Goal: Task Accomplishment & Management: Manage account settings

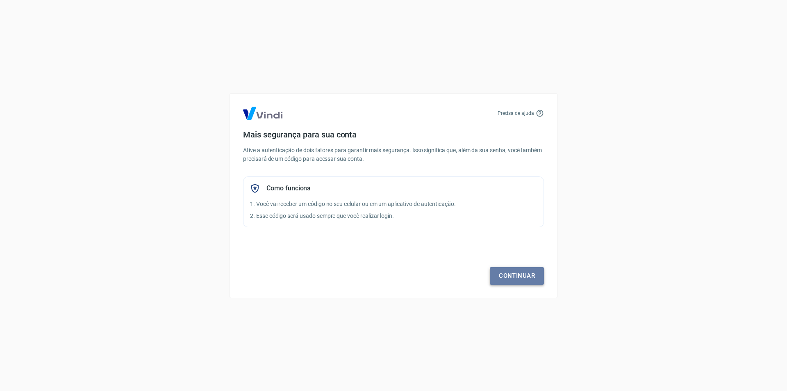
click at [516, 278] on link "Continuar" at bounding box center [517, 275] width 54 height 17
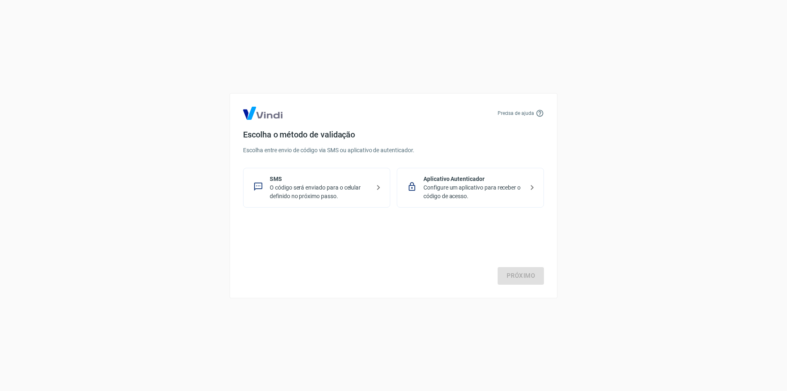
click at [301, 190] on p "O código será enviado para o celular definido no próximo passo." at bounding box center [320, 191] width 100 height 17
click at [508, 266] on div "Próximo" at bounding box center [393, 250] width 301 height 67
click at [509, 270] on link "Próximo" at bounding box center [521, 275] width 46 height 17
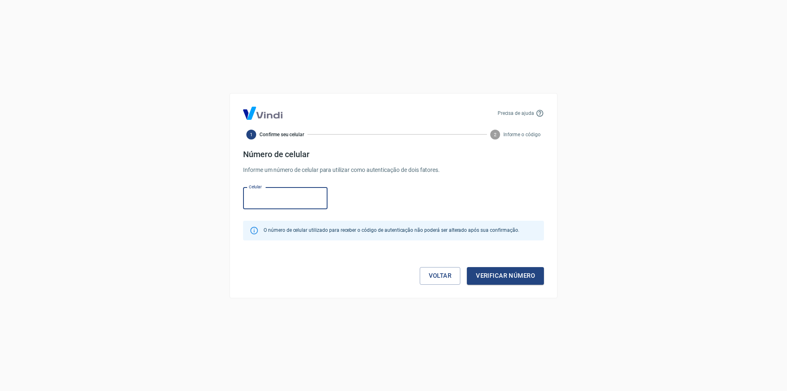
click at [278, 203] on input "Celular" at bounding box center [285, 198] width 84 height 22
type input "(38"
drag, startPoint x: 273, startPoint y: 207, endPoint x: 205, endPoint y: 198, distance: 68.7
click at [205, 198] on div "Precisa de ajuda 1 Confirme seu celular 2 Informe o código Número de celular In…" at bounding box center [393, 195] width 787 height 391
paste input "(38) 99746-1040"
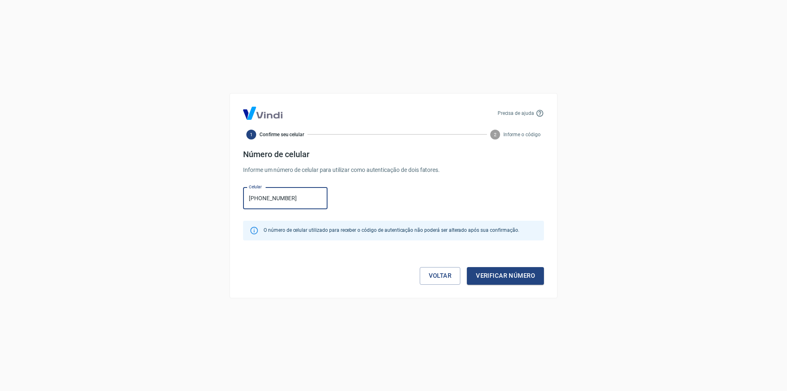
type input "(38) 99746-1040"
click at [404, 202] on div "Celular (38) 99746-1040 Celular" at bounding box center [393, 197] width 301 height 27
click at [517, 275] on button "Verificar número" at bounding box center [505, 275] width 77 height 17
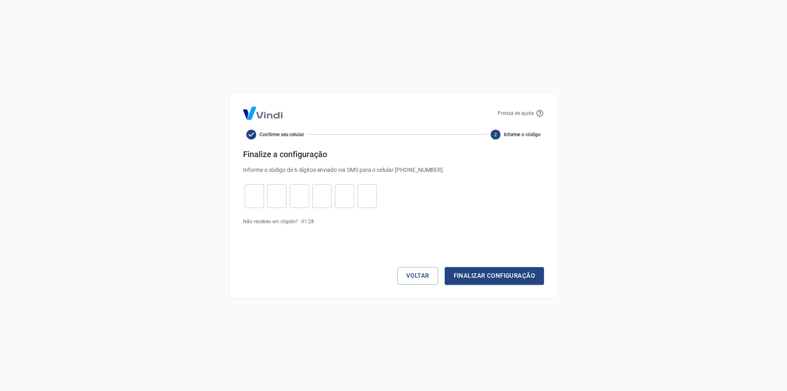
click at [261, 192] on input "tel" at bounding box center [254, 196] width 19 height 18
click at [263, 196] on input "tel" at bounding box center [254, 196] width 19 height 18
type input "0"
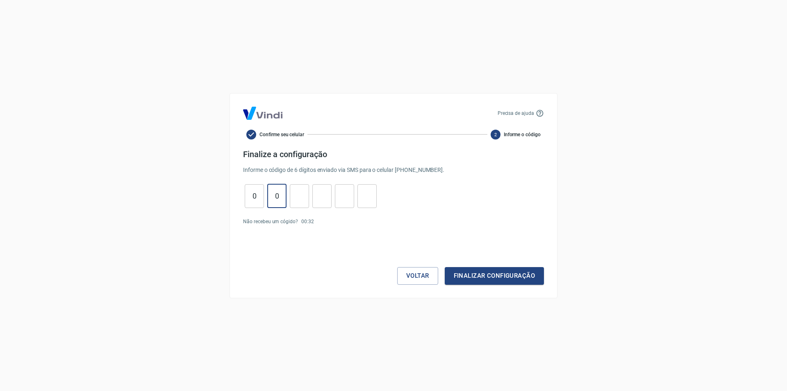
type input "0"
type input "6"
type input "3"
type input "4"
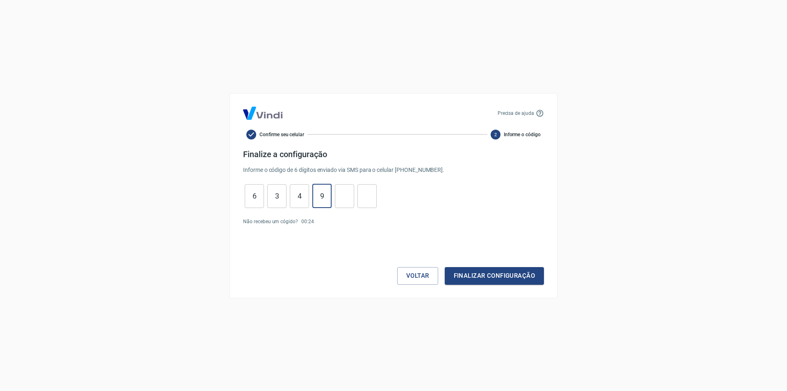
type input "9"
type input "8"
type input "5"
click at [446, 207] on div "6 ​ 3 ​ 4 ​ 9 ​ 8 ​ 5 ​" at bounding box center [393, 196] width 301 height 24
click at [486, 276] on button "Finalizar configuração" at bounding box center [494, 275] width 99 height 17
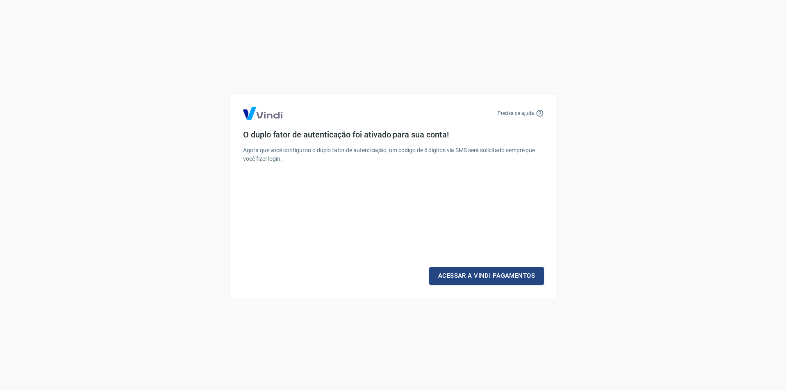
click at [476, 145] on div "O duplo fator de autenticação foi ativado para sua conta! Agora que você config…" at bounding box center [393, 153] width 301 height 47
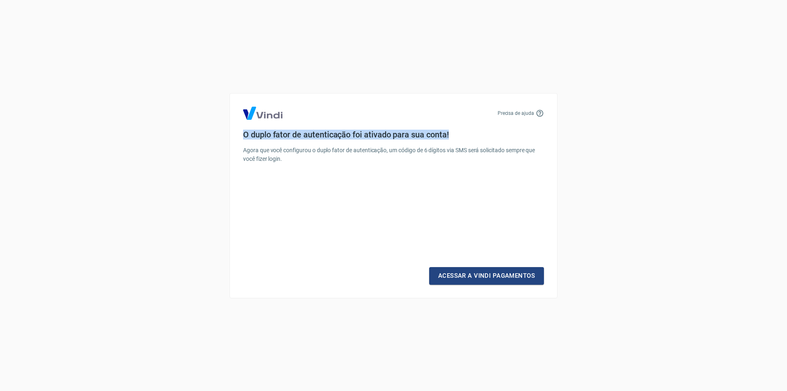
drag, startPoint x: 465, startPoint y: 135, endPoint x: 206, endPoint y: 136, distance: 259.1
click at [206, 136] on div "Precisa de ajuda O duplo fator de autenticação foi ativado para sua conta! Agor…" at bounding box center [393, 195] width 787 height 391
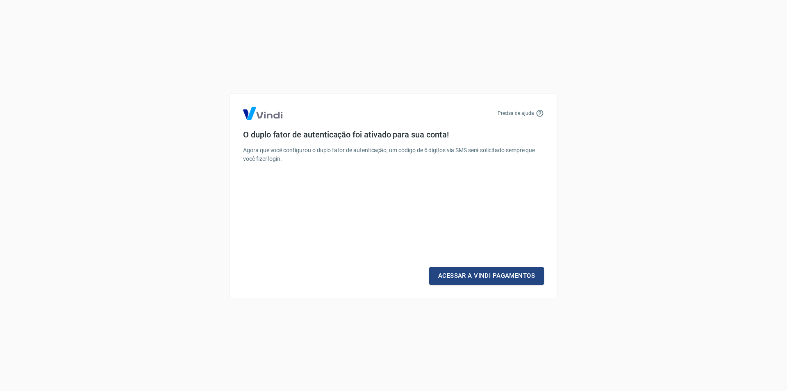
click at [499, 301] on div "Precisa de ajuda O duplo fator de autenticação foi ativado para sua conta! Agor…" at bounding box center [393, 195] width 787 height 391
click at [507, 278] on link "Acessar a Vindi Pagamentos" at bounding box center [486, 275] width 115 height 17
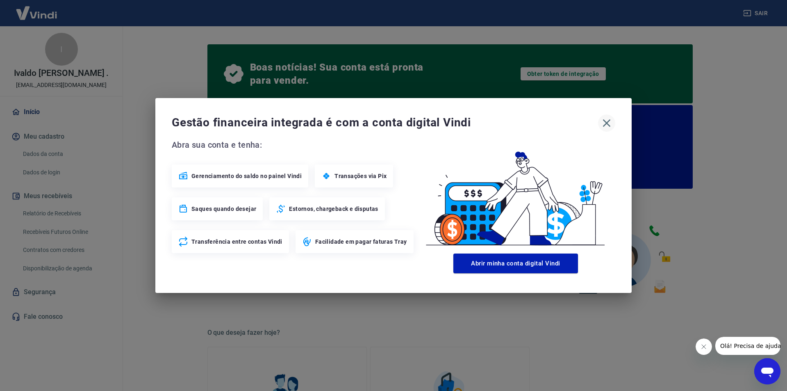
click at [609, 117] on icon "button" at bounding box center [606, 122] width 13 height 13
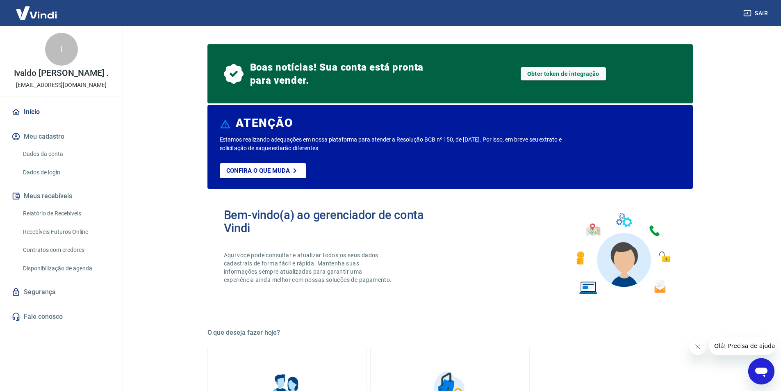
click at [46, 326] on link "Fale conosco" at bounding box center [61, 316] width 103 height 18
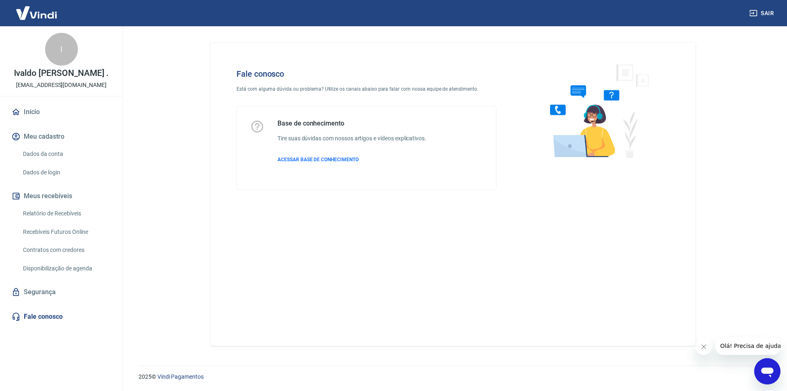
click at [52, 300] on link "Segurança" at bounding box center [61, 292] width 103 height 18
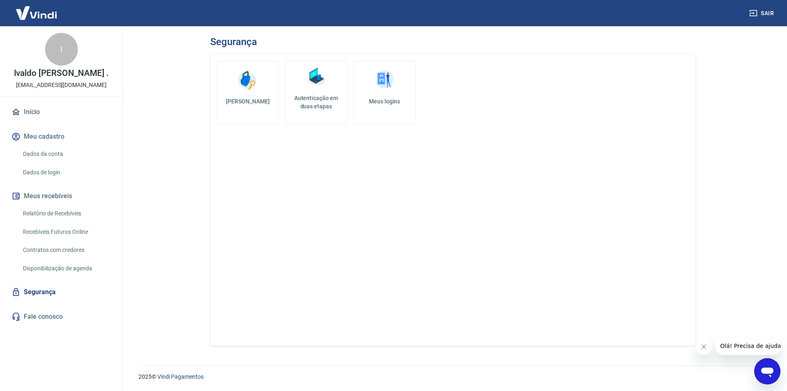
click at [61, 178] on link "Dados de login" at bounding box center [66, 172] width 93 height 17
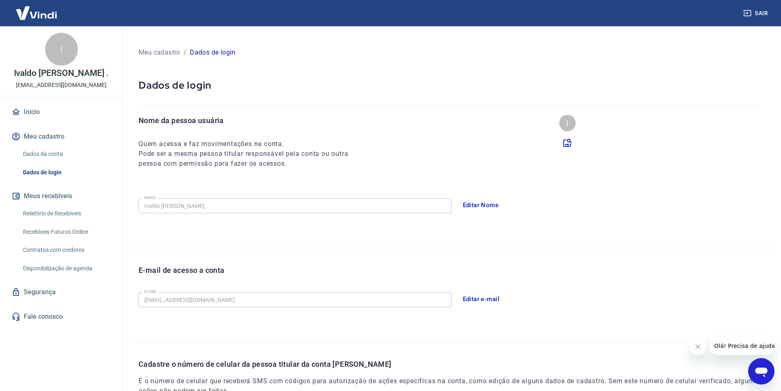
click at [62, 326] on link "Fale conosco" at bounding box center [61, 316] width 103 height 18
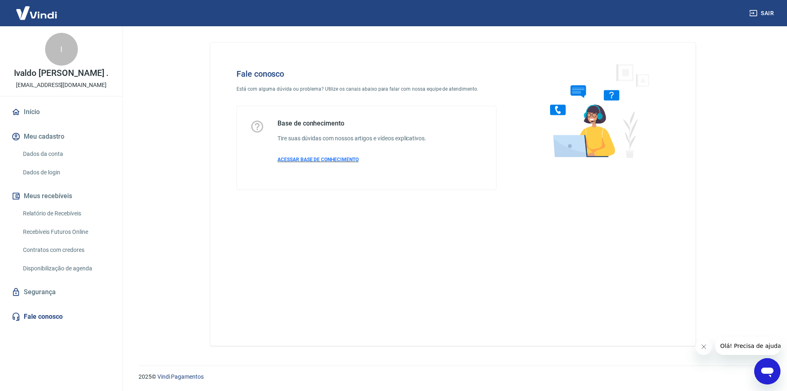
click at [329, 159] on span "ACESSAR BASE DE CONHECIMENTO" at bounding box center [318, 160] width 81 height 6
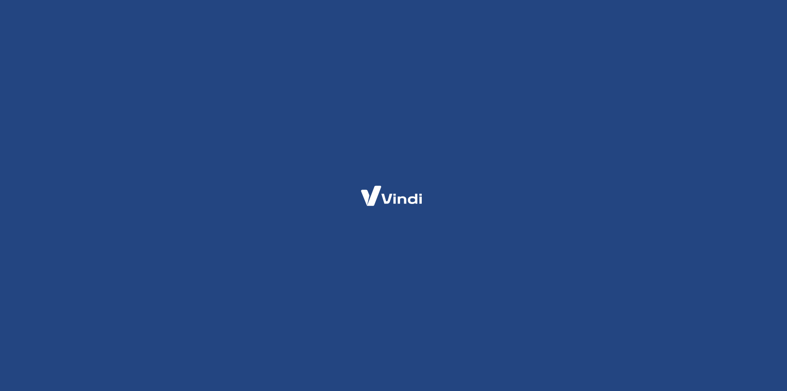
select select "MG"
select select "business"
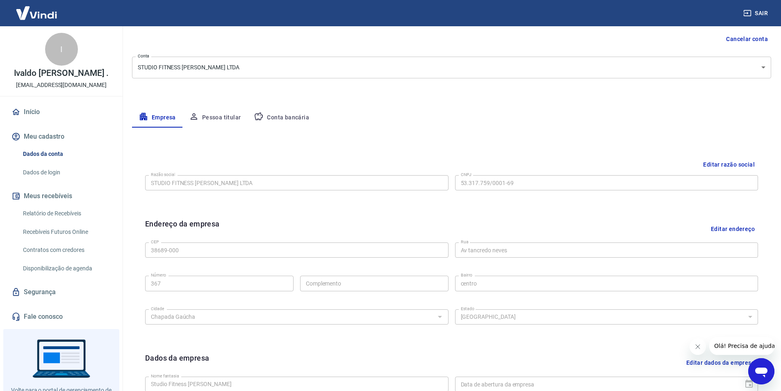
scroll to position [82, 0]
click at [296, 118] on button "Conta bancária" at bounding box center [281, 116] width 68 height 20
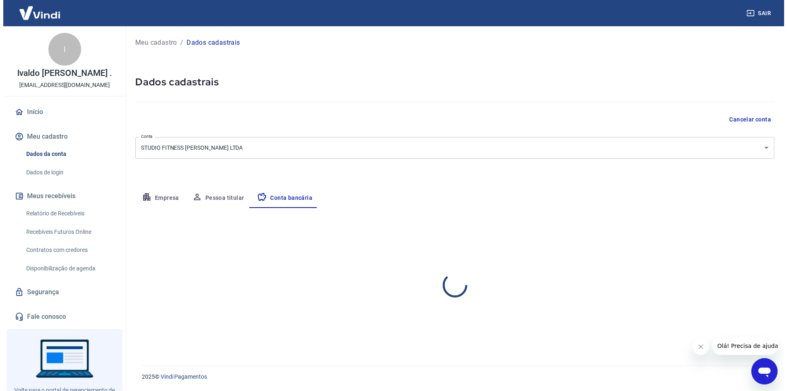
scroll to position [0, 0]
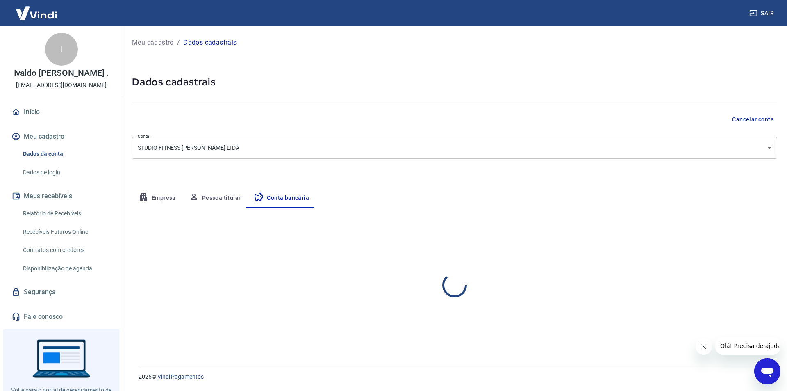
select select "1"
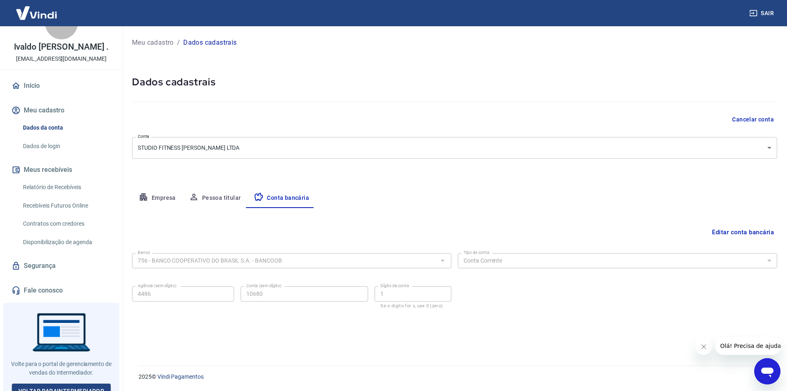
scroll to position [41, 0]
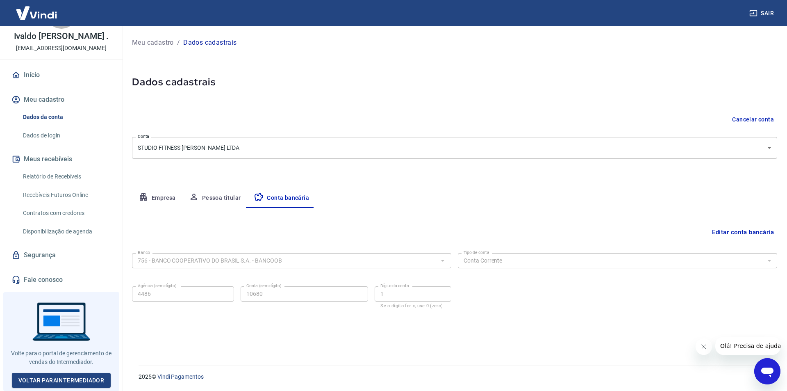
click at [52, 283] on link "Fale conosco" at bounding box center [61, 280] width 103 height 18
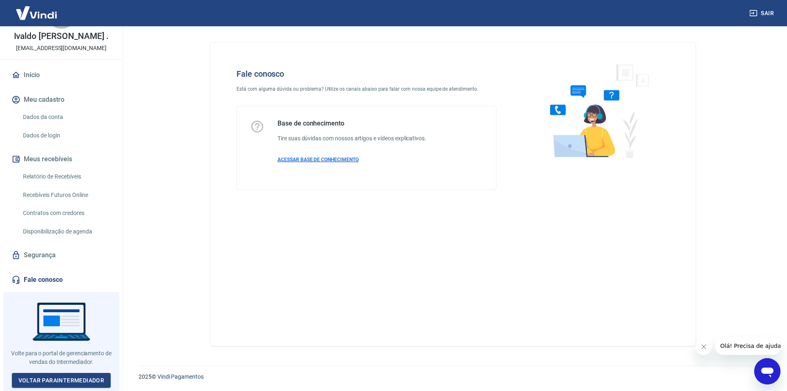
click at [348, 161] on span "ACESSAR BASE DE CONHECIMENTO" at bounding box center [318, 160] width 81 height 6
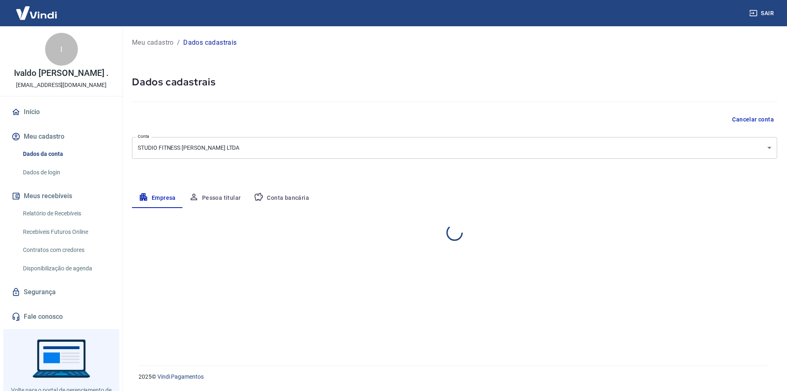
select select "MG"
select select "business"
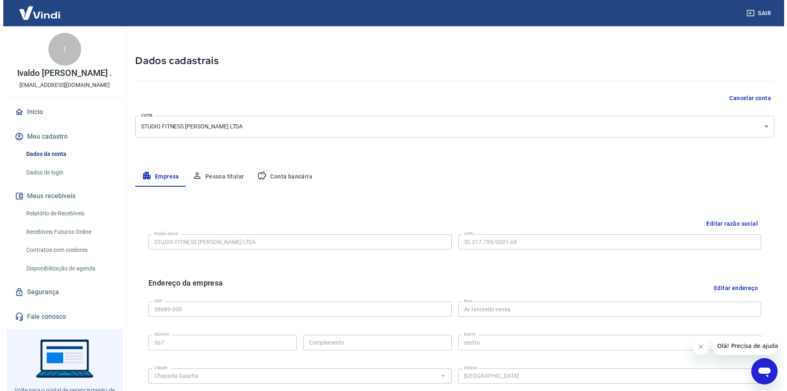
scroll to position [41, 0]
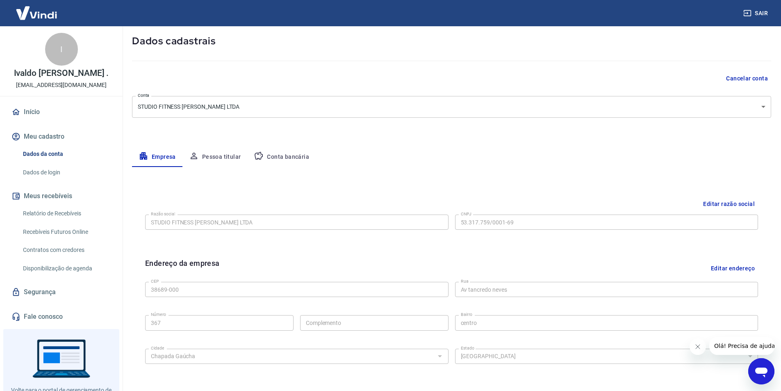
click at [52, 13] on img at bounding box center [36, 12] width 53 height 25
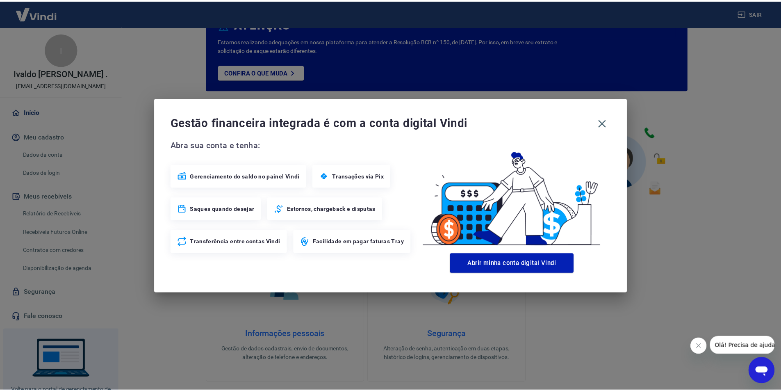
scroll to position [102, 0]
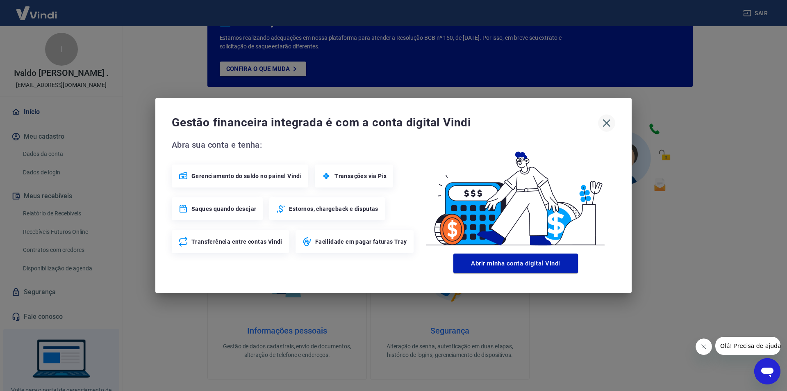
click at [608, 122] on icon "button" at bounding box center [607, 123] width 8 height 8
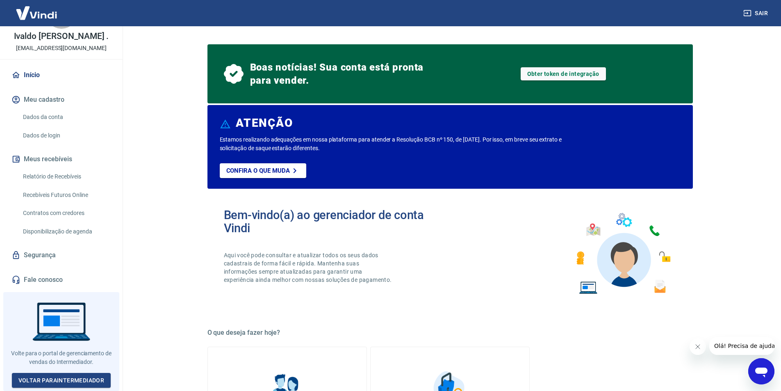
scroll to position [0, 0]
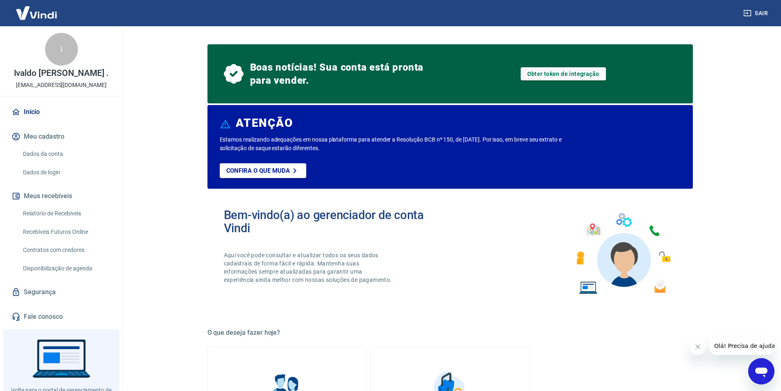
click at [30, 121] on link "Início" at bounding box center [61, 112] width 103 height 18
click at [72, 113] on link "Início" at bounding box center [61, 112] width 103 height 18
click at [67, 48] on div "I" at bounding box center [61, 49] width 33 height 33
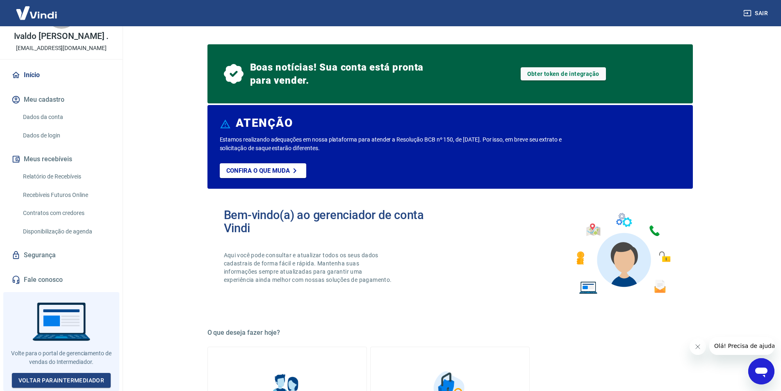
scroll to position [43, 0]
click at [87, 377] on link "Voltar para Intermediador" at bounding box center [61, 380] width 99 height 15
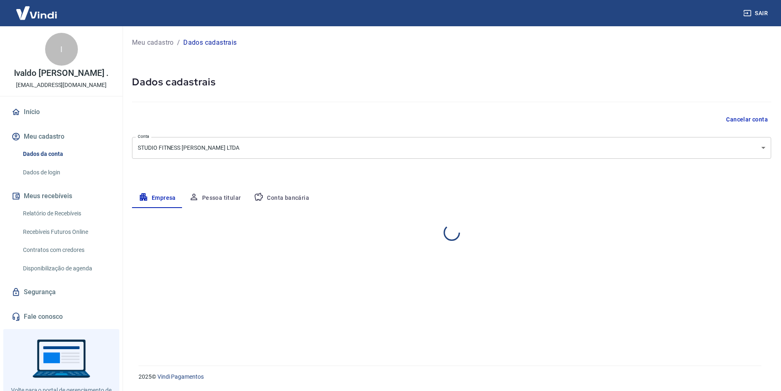
select select "MG"
select select "business"
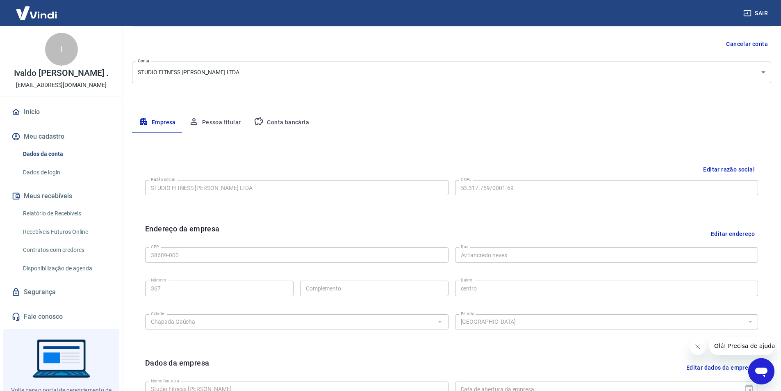
scroll to position [36, 0]
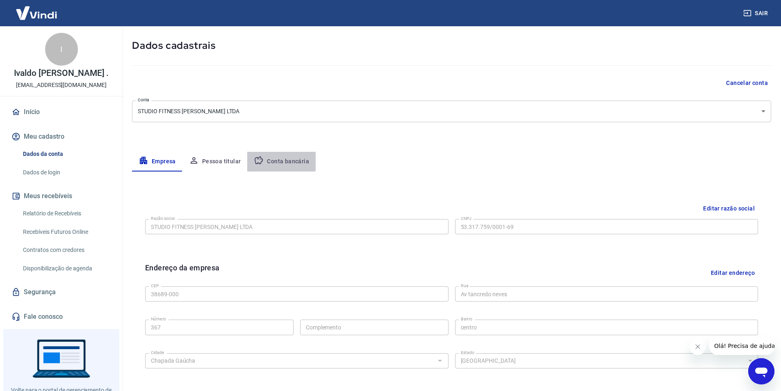
click at [267, 159] on button "Conta bancária" at bounding box center [281, 162] width 68 height 20
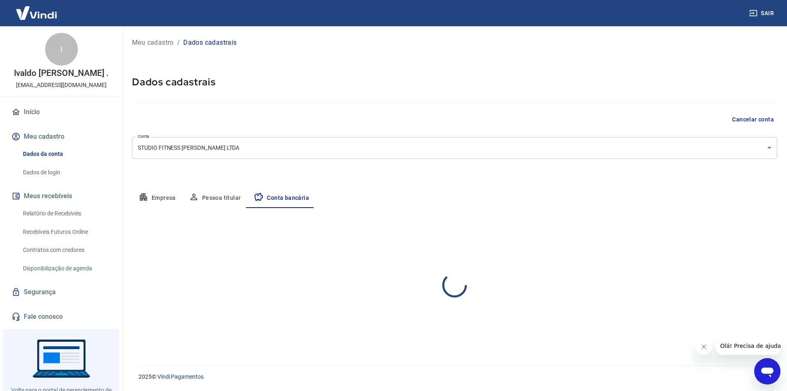
select select "1"
click at [226, 200] on button "Pessoa titular" at bounding box center [214, 198] width 65 height 20
click at [177, 197] on button "Empresa" at bounding box center [157, 198] width 50 height 20
select select "MG"
select select "business"
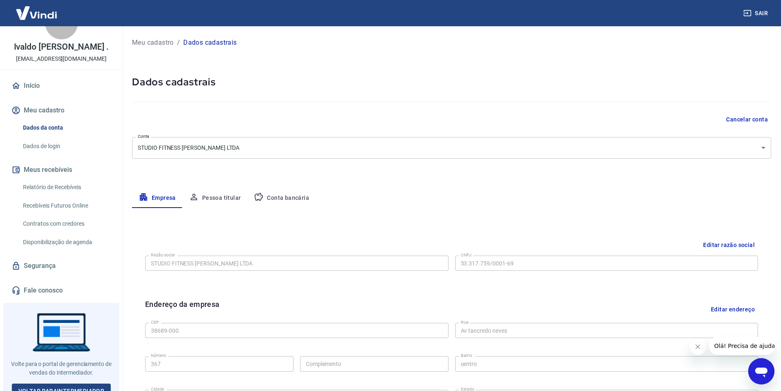
scroll to position [43, 0]
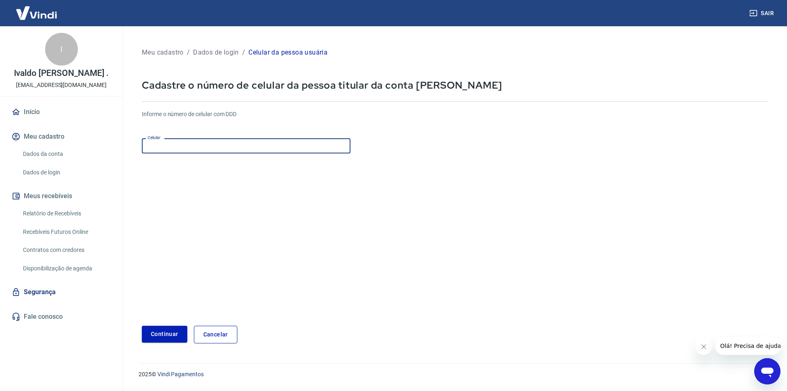
click at [230, 140] on input "Celular" at bounding box center [246, 145] width 209 height 15
paste input "[PHONE_NUMBER]"
type input "[PHONE_NUMBER]"
click at [289, 175] on form "Informe o número de celular com DDD Celular [PHONE_NUMBER] Celular Continuar Ca…" at bounding box center [455, 223] width 626 height 240
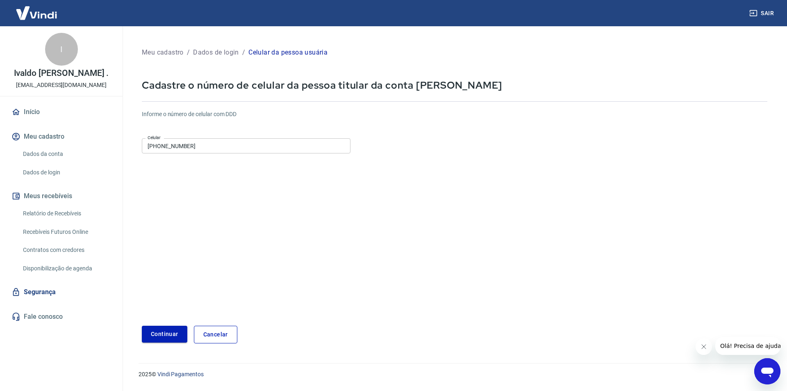
click at [153, 326] on button "Continuar" at bounding box center [165, 334] width 46 height 17
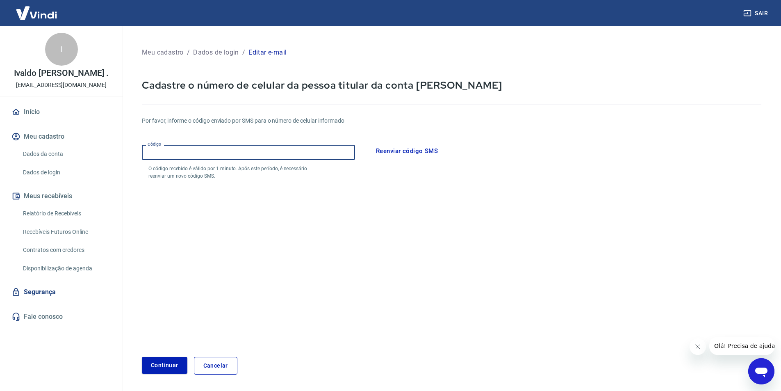
click at [192, 160] on input "Código" at bounding box center [248, 152] width 213 height 15
click at [278, 148] on input "Código" at bounding box center [248, 152] width 213 height 15
type input "101091"
click at [174, 365] on button "Continuar" at bounding box center [165, 365] width 46 height 17
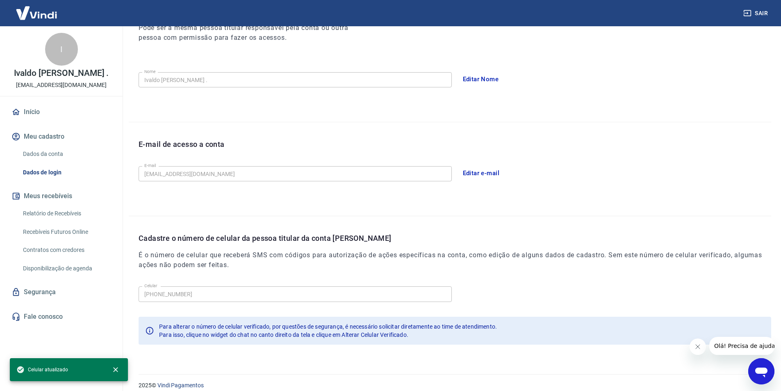
scroll to position [134, 0]
